Goal: Obtain resource: Obtain resource

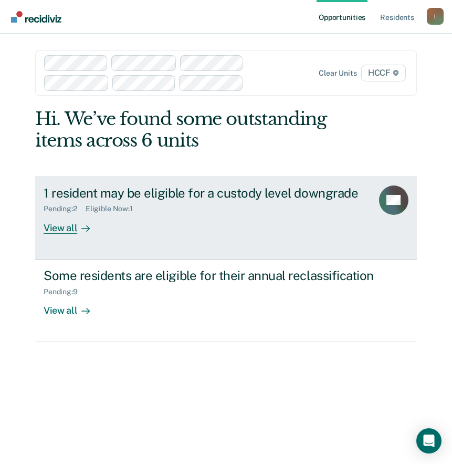
click at [66, 225] on div "View all" at bounding box center [73, 223] width 59 height 20
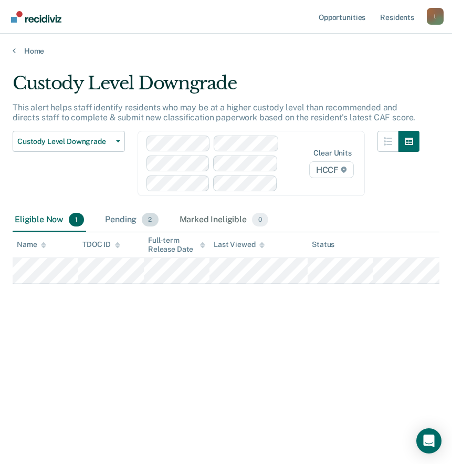
click at [109, 214] on div "Pending 2" at bounding box center [131, 220] width 57 height 23
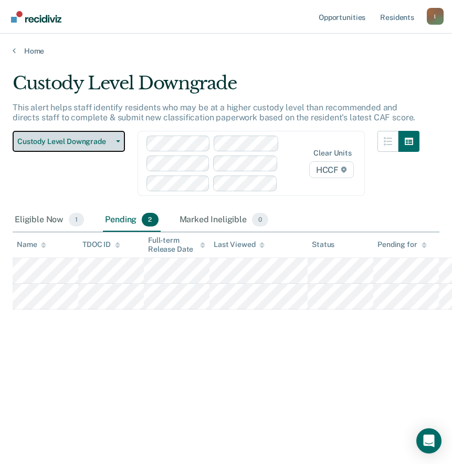
click at [93, 141] on span "Custody Level Downgrade" at bounding box center [64, 141] width 95 height 9
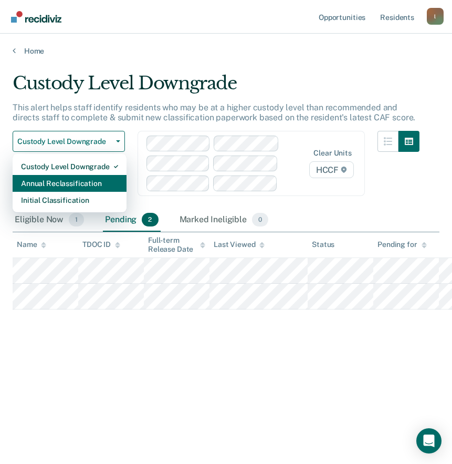
click at [61, 185] on div "Annual Reclassification" at bounding box center [69, 183] width 97 height 17
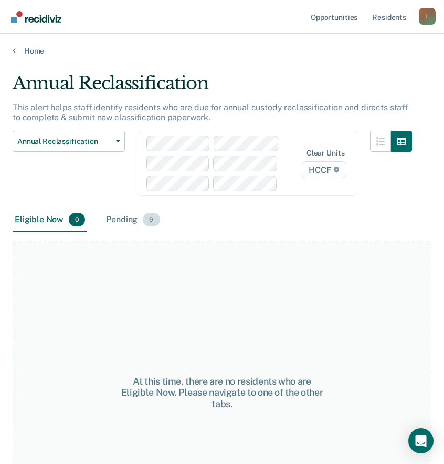
click at [133, 216] on div "Pending 9" at bounding box center [133, 220] width 58 height 23
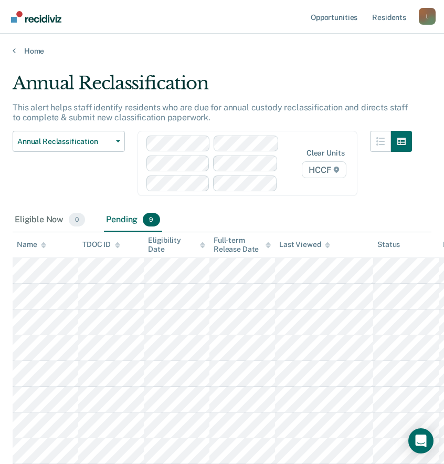
click at [320, 228] on div "Eligible Now 0 Pending 9" at bounding box center [222, 221] width 419 height 24
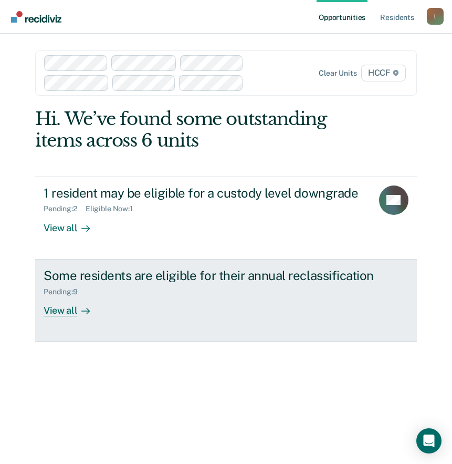
click at [69, 314] on div "View all" at bounding box center [73, 306] width 59 height 20
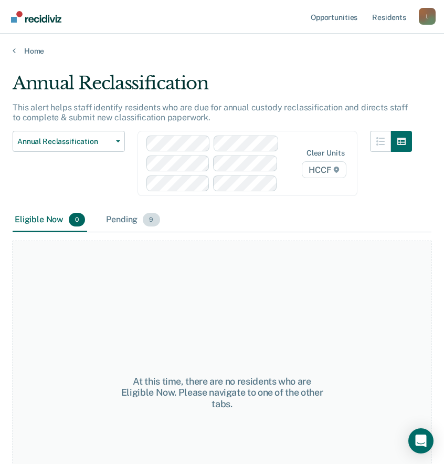
click at [126, 217] on div "Pending 9" at bounding box center [133, 220] width 58 height 23
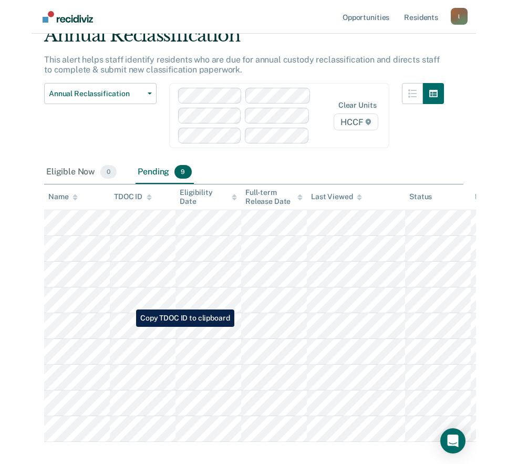
scroll to position [101, 0]
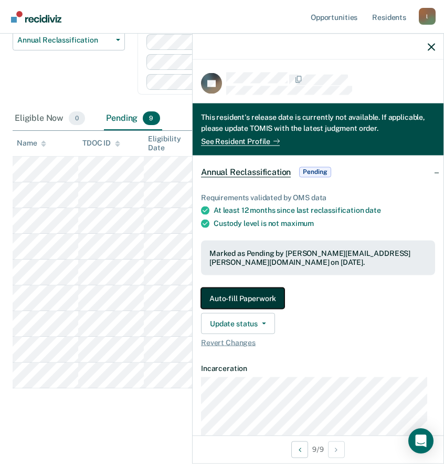
click at [253, 293] on button "Auto-fill Paperwork" at bounding box center [243, 297] width 84 height 21
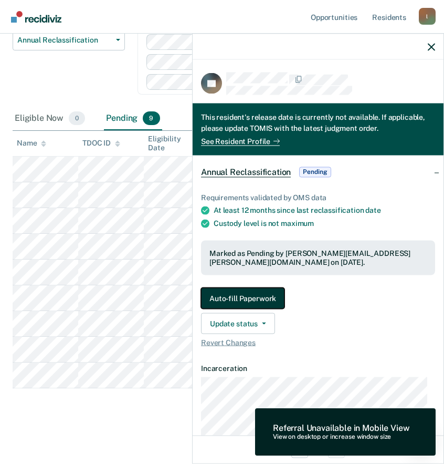
click at [245, 299] on button "Auto-fill Paperwork" at bounding box center [243, 297] width 84 height 21
click at [82, 431] on main "Annual Reclassification This alert helps staff identify residents who are due f…" at bounding box center [222, 207] width 444 height 506
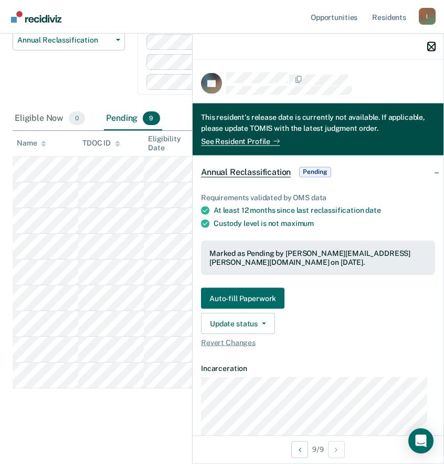
click at [428, 44] on div at bounding box center [318, 47] width 251 height 26
click at [432, 45] on icon "button" at bounding box center [431, 46] width 7 height 7
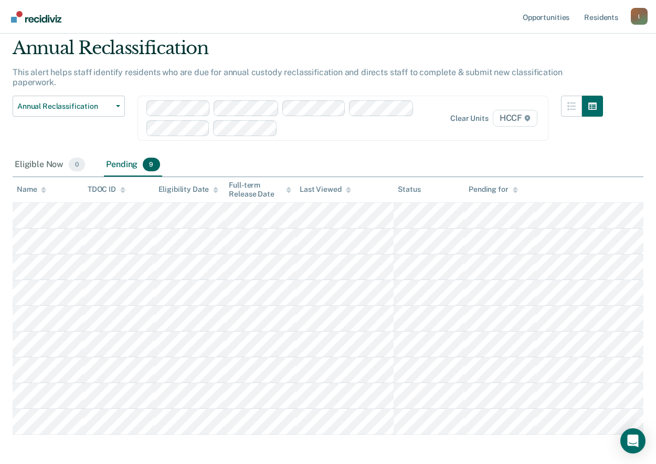
scroll to position [71, 0]
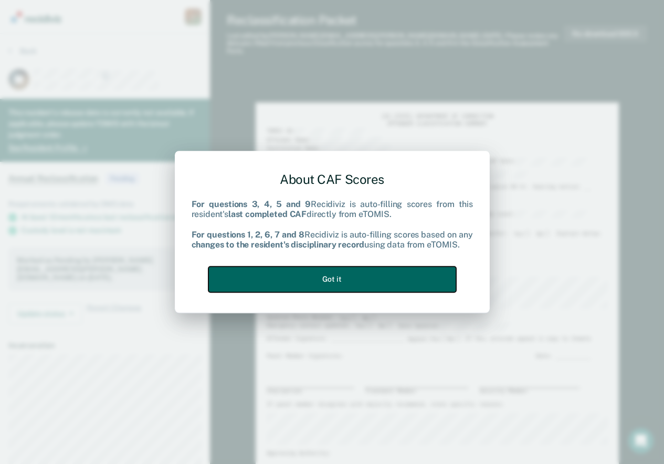
click at [279, 284] on button "Got it" at bounding box center [333, 279] width 248 height 26
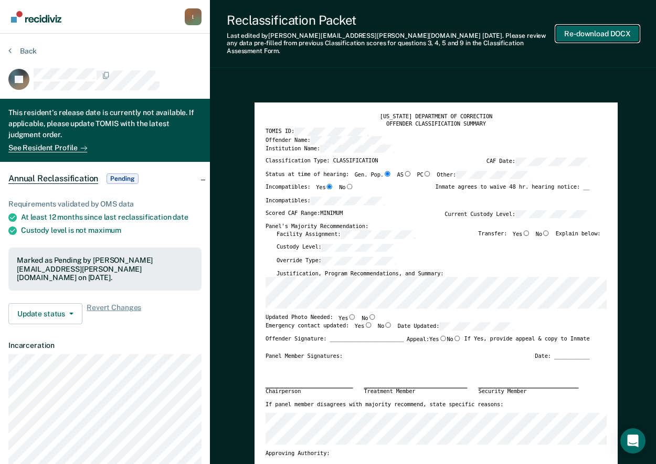
click at [452, 27] on button "Re-download DOCX" at bounding box center [598, 33] width 84 height 17
type textarea "x"
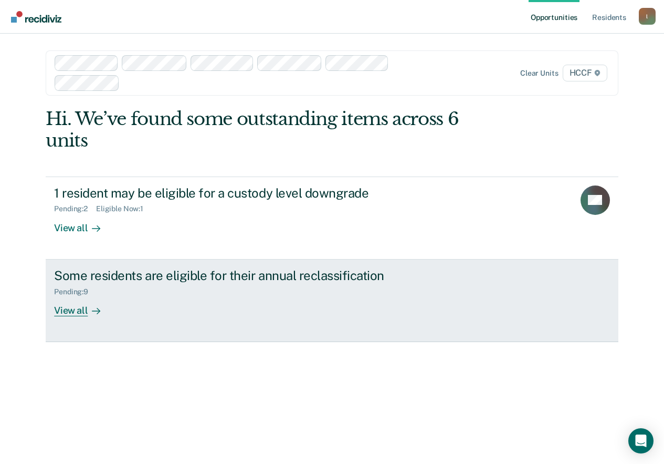
click at [79, 314] on div "View all" at bounding box center [83, 306] width 59 height 20
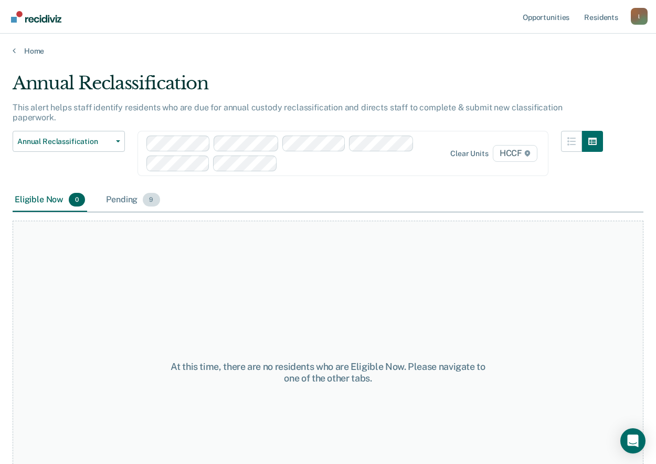
click at [144, 199] on div "Pending 9" at bounding box center [133, 200] width 58 height 23
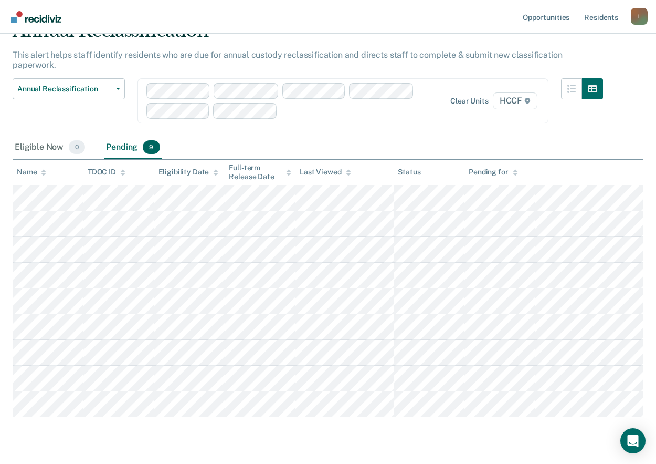
scroll to position [71, 0]
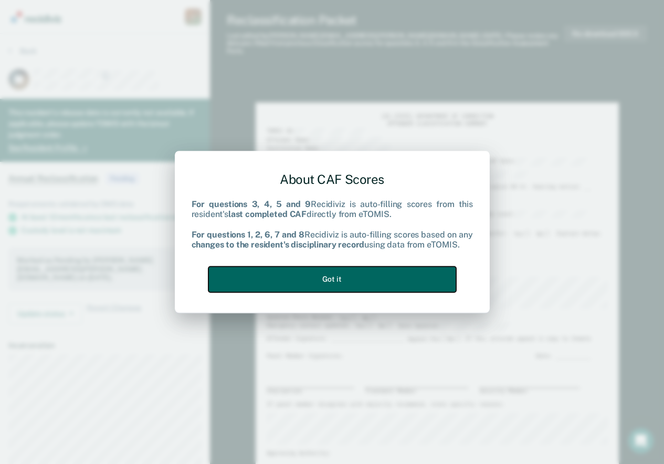
click at [303, 272] on button "Got it" at bounding box center [333, 279] width 248 height 26
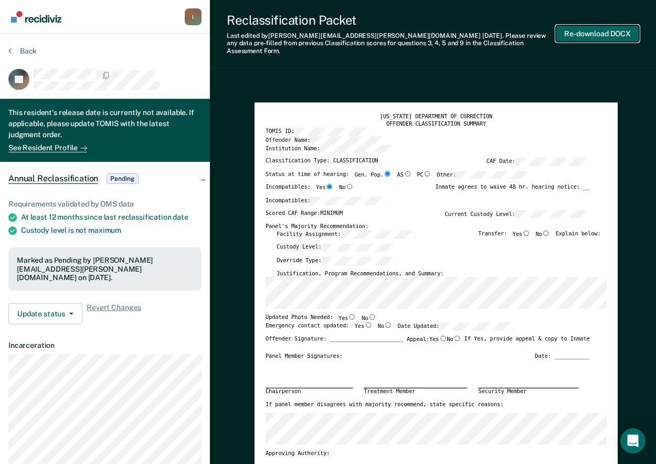
click at [579, 35] on button "Re-download DOCX" at bounding box center [598, 33] width 84 height 17
type textarea "x"
